Goal: Task Accomplishment & Management: Manage account settings

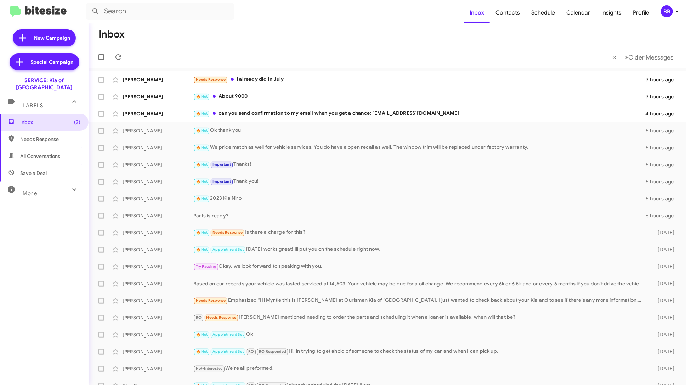
click at [672, 12] on div "BR" at bounding box center [667, 11] width 12 height 12
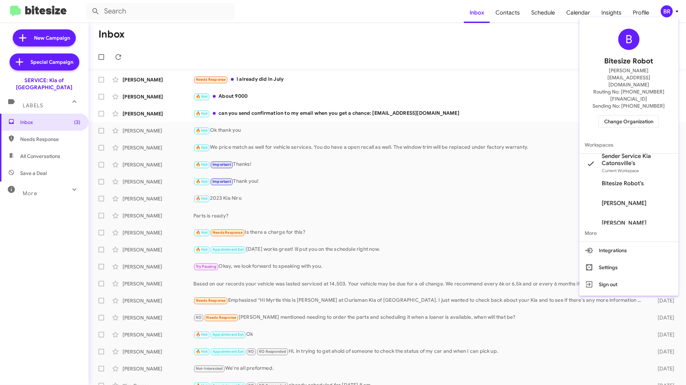
click at [632, 116] on span "Change Organization" at bounding box center [629, 122] width 49 height 12
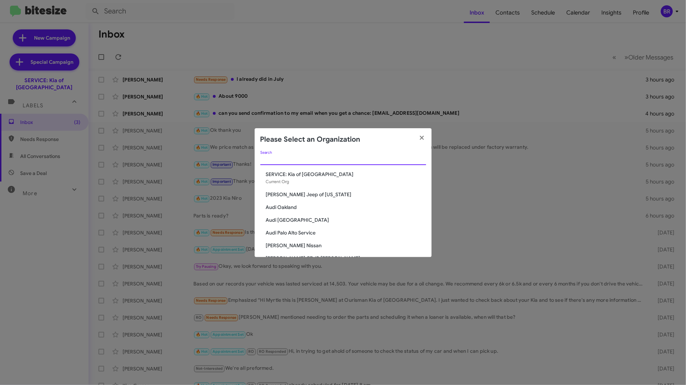
click at [320, 161] on input "Search" at bounding box center [343, 160] width 166 height 6
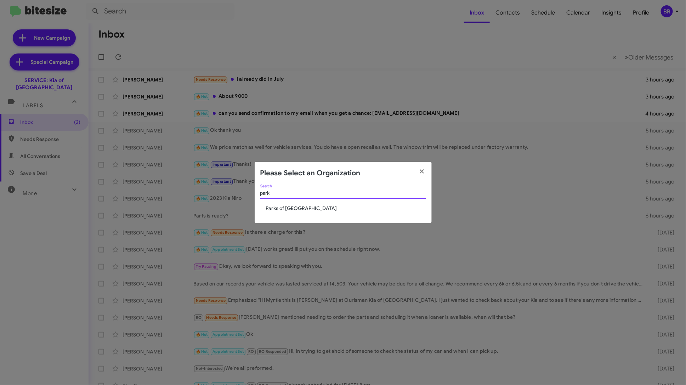
type input "park"
click at [294, 210] on span "Parks of [GEOGRAPHIC_DATA]" at bounding box center [346, 208] width 160 height 7
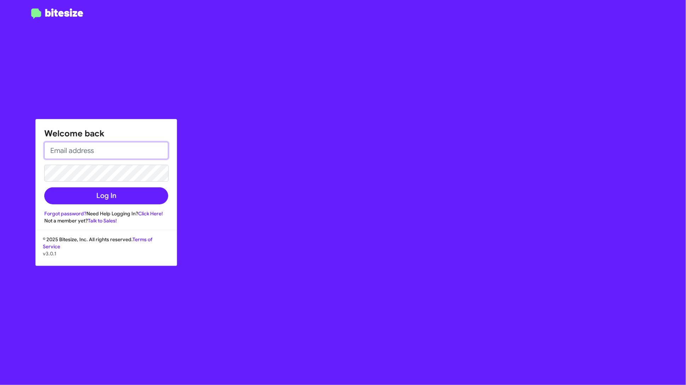
type input "[PERSON_NAME][EMAIL_ADDRESS][DOMAIN_NAME]"
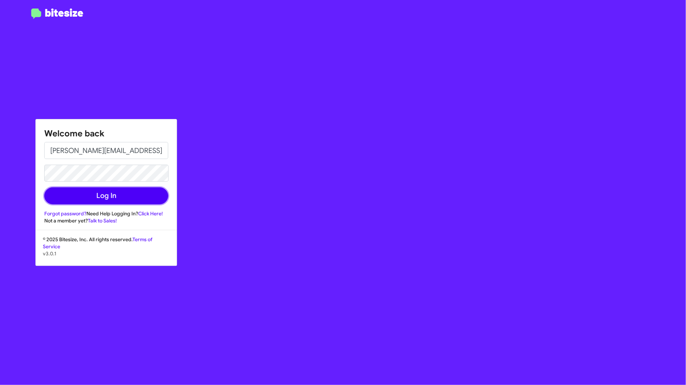
click at [147, 202] on button "Log In" at bounding box center [106, 195] width 124 height 17
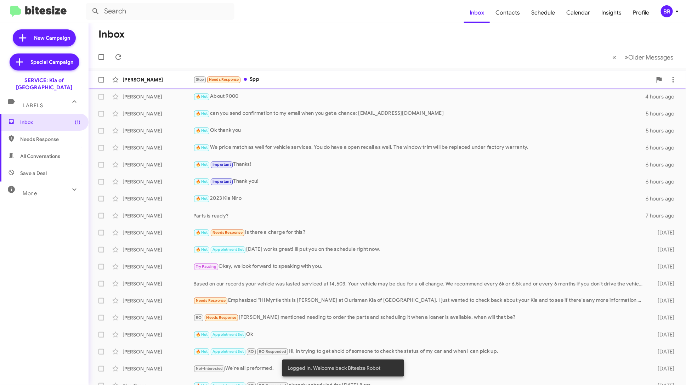
click at [295, 83] on div "Stop Needs Response Spp" at bounding box center [422, 79] width 459 height 8
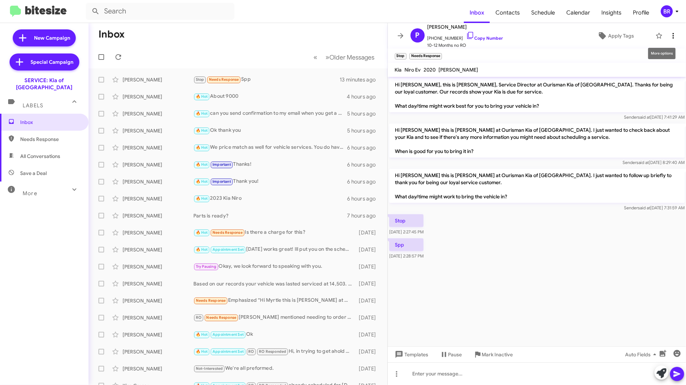
click at [675, 37] on icon at bounding box center [673, 36] width 9 height 9
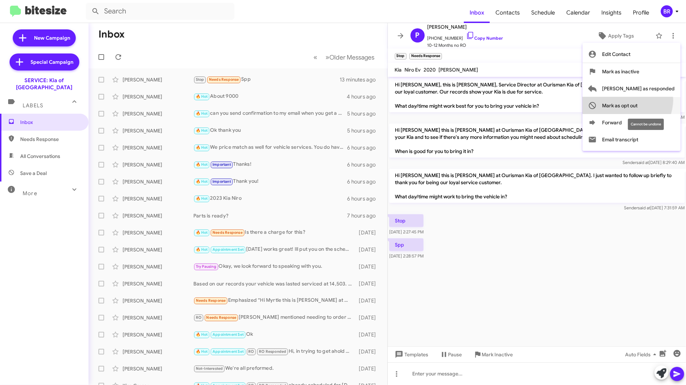
click at [638, 100] on span "Mark as opt out" at bounding box center [620, 105] width 35 height 17
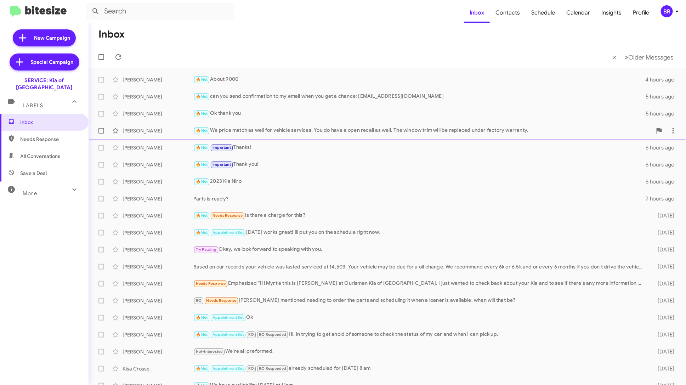
click at [272, 135] on div "[PERSON_NAME] 🔥 Hot We price match as well for vehicle services. You do have a …" at bounding box center [387, 131] width 586 height 14
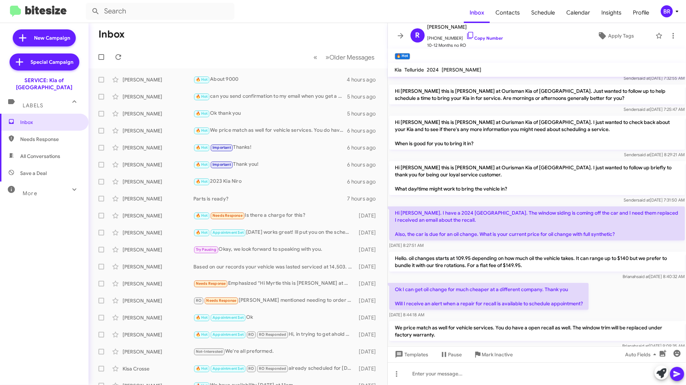
scroll to position [305, 0]
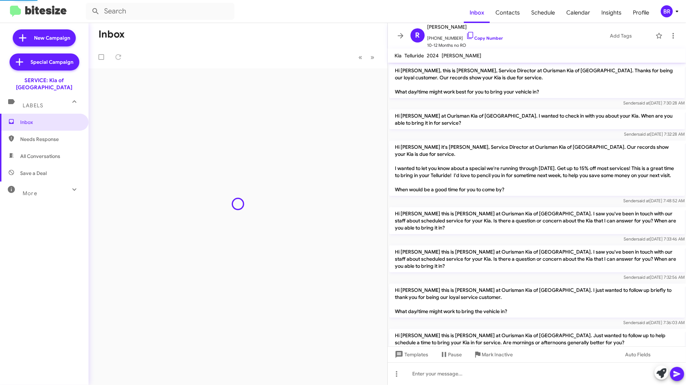
scroll to position [291, 0]
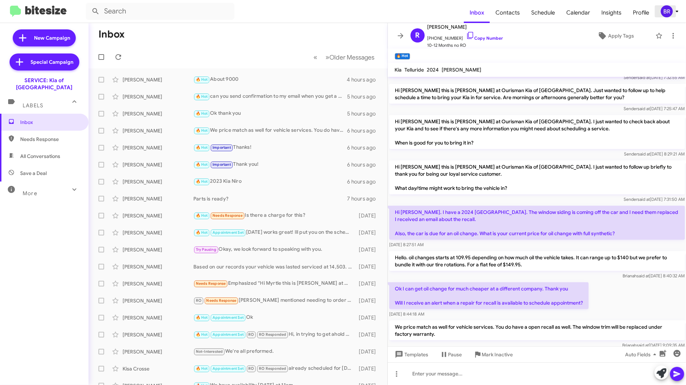
click at [673, 11] on div "BR" at bounding box center [667, 11] width 12 height 12
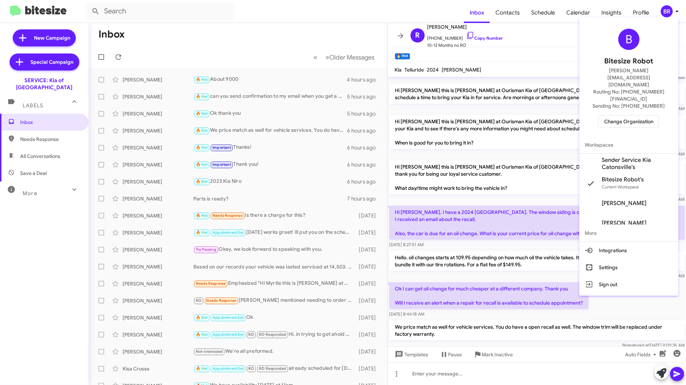
click at [629, 116] on span "Change Organization" at bounding box center [629, 122] width 49 height 12
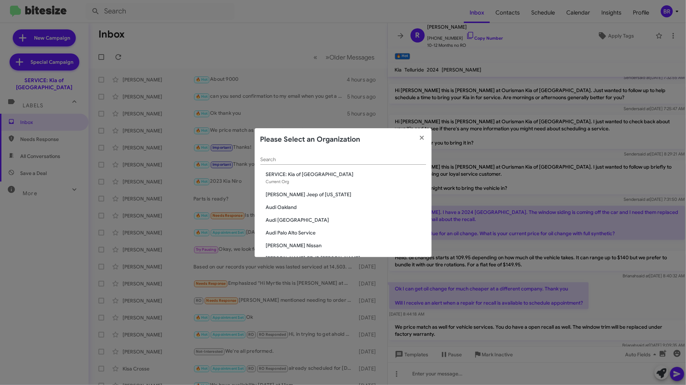
click at [361, 162] on input "Search" at bounding box center [343, 160] width 166 height 6
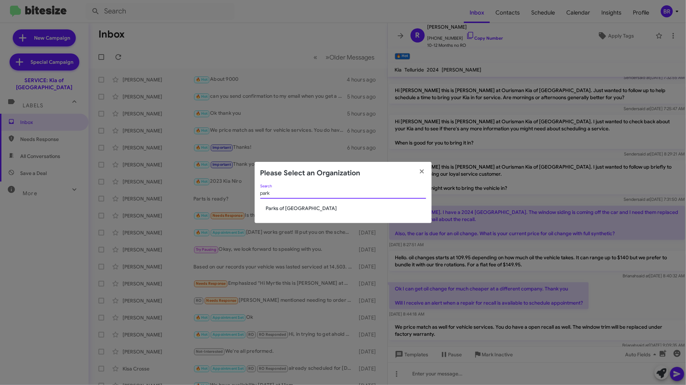
type input "park"
click at [317, 202] on div "park Search" at bounding box center [343, 195] width 166 height 20
click at [309, 206] on span "Parks of [GEOGRAPHIC_DATA]" at bounding box center [346, 208] width 160 height 7
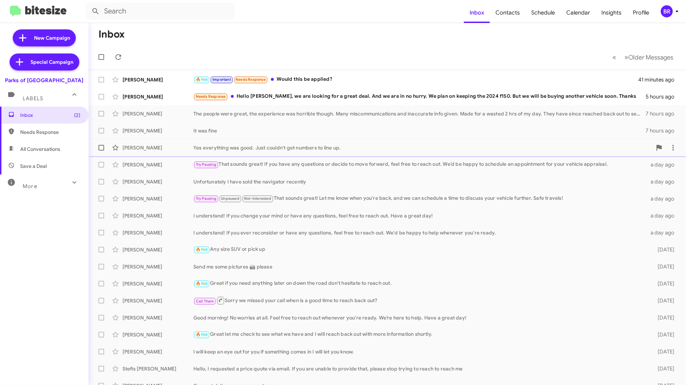
click at [214, 145] on div "Yes everything was good. Just couldn't get numbers to line up." at bounding box center [422, 147] width 459 height 7
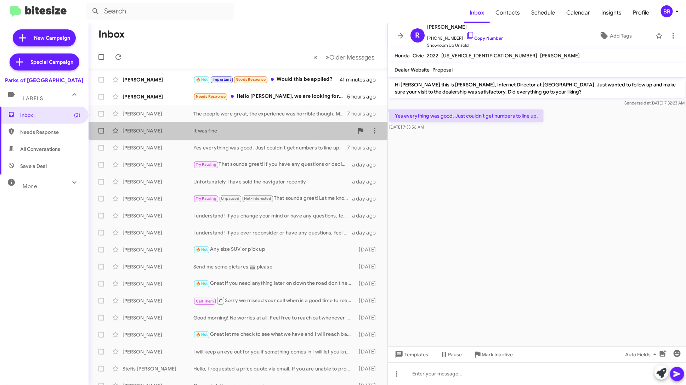
click at [218, 126] on div "Cristi Whitehead It was fine 7 hours ago" at bounding box center [238, 131] width 288 height 14
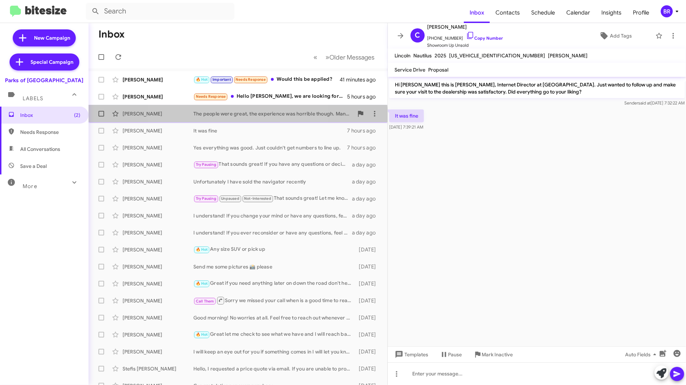
click at [223, 118] on div "Tanasia Carey The people were great, the experience was horrible though. Many m…" at bounding box center [238, 114] width 288 height 14
